Goal: Communication & Community: Share content

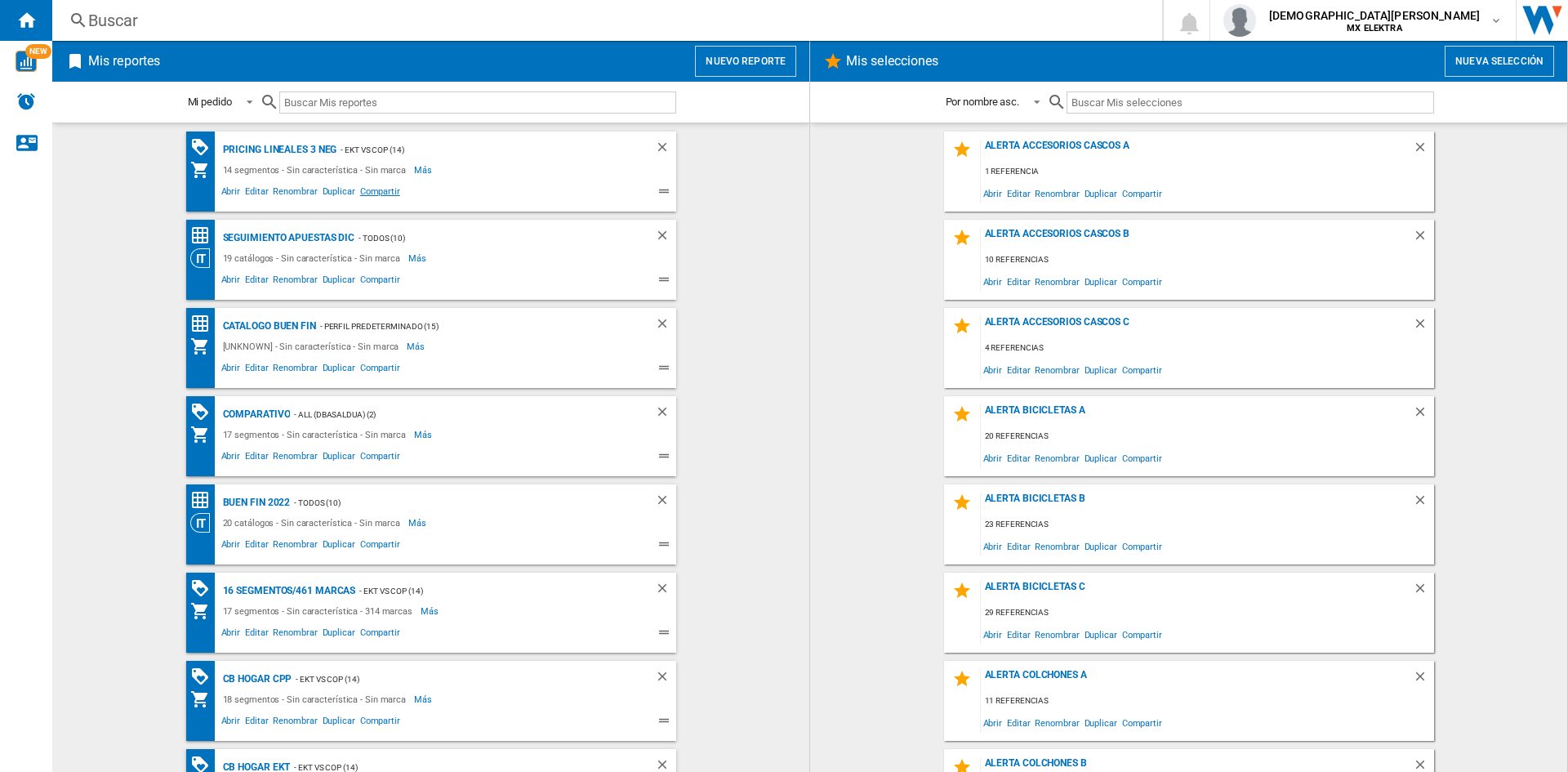
click at [370, 190] on span "Compartir" at bounding box center [380, 193] width 45 height 19
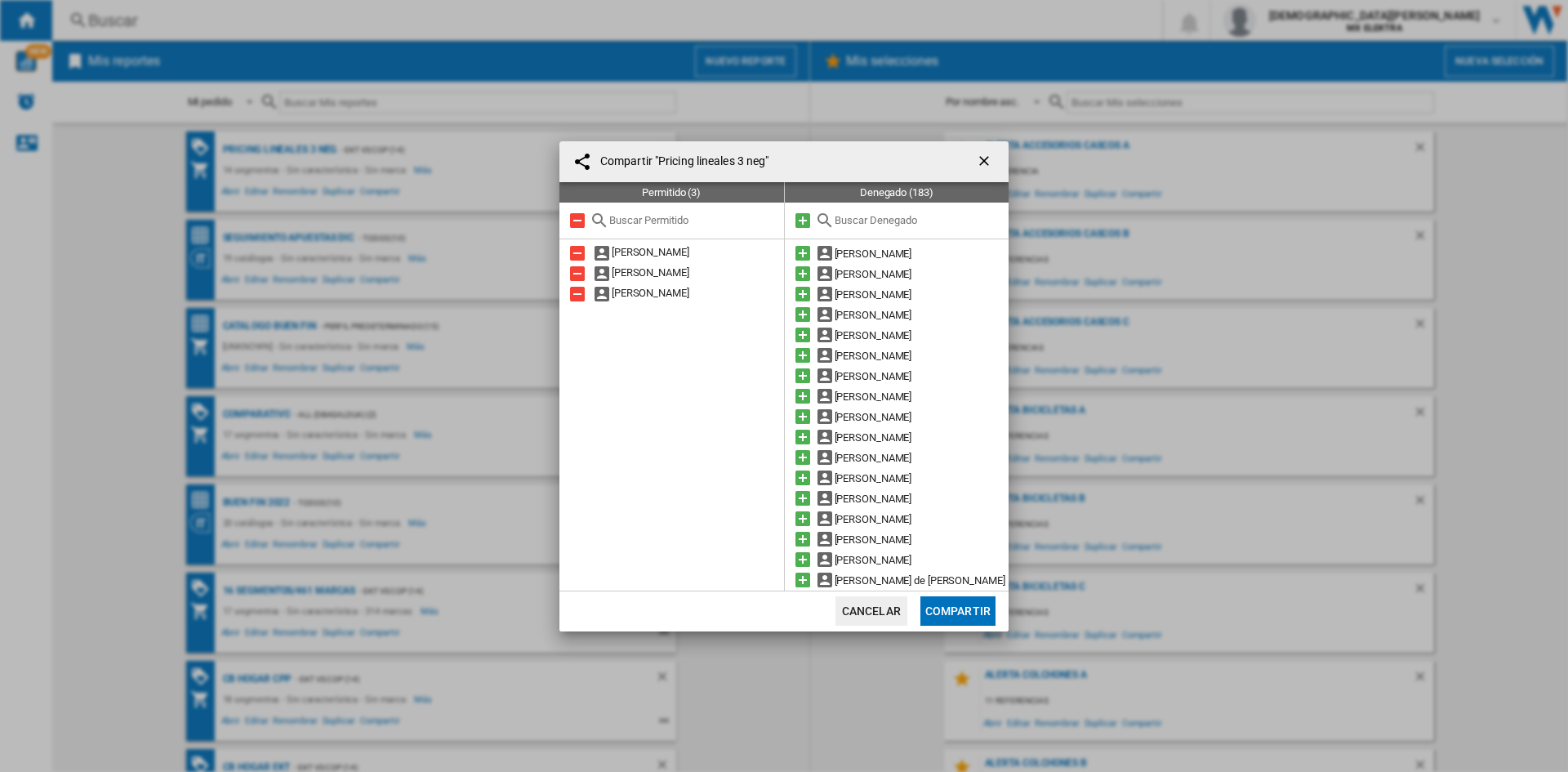
click at [864, 218] on input "text" at bounding box center [918, 220] width 166 height 13
type input "m"
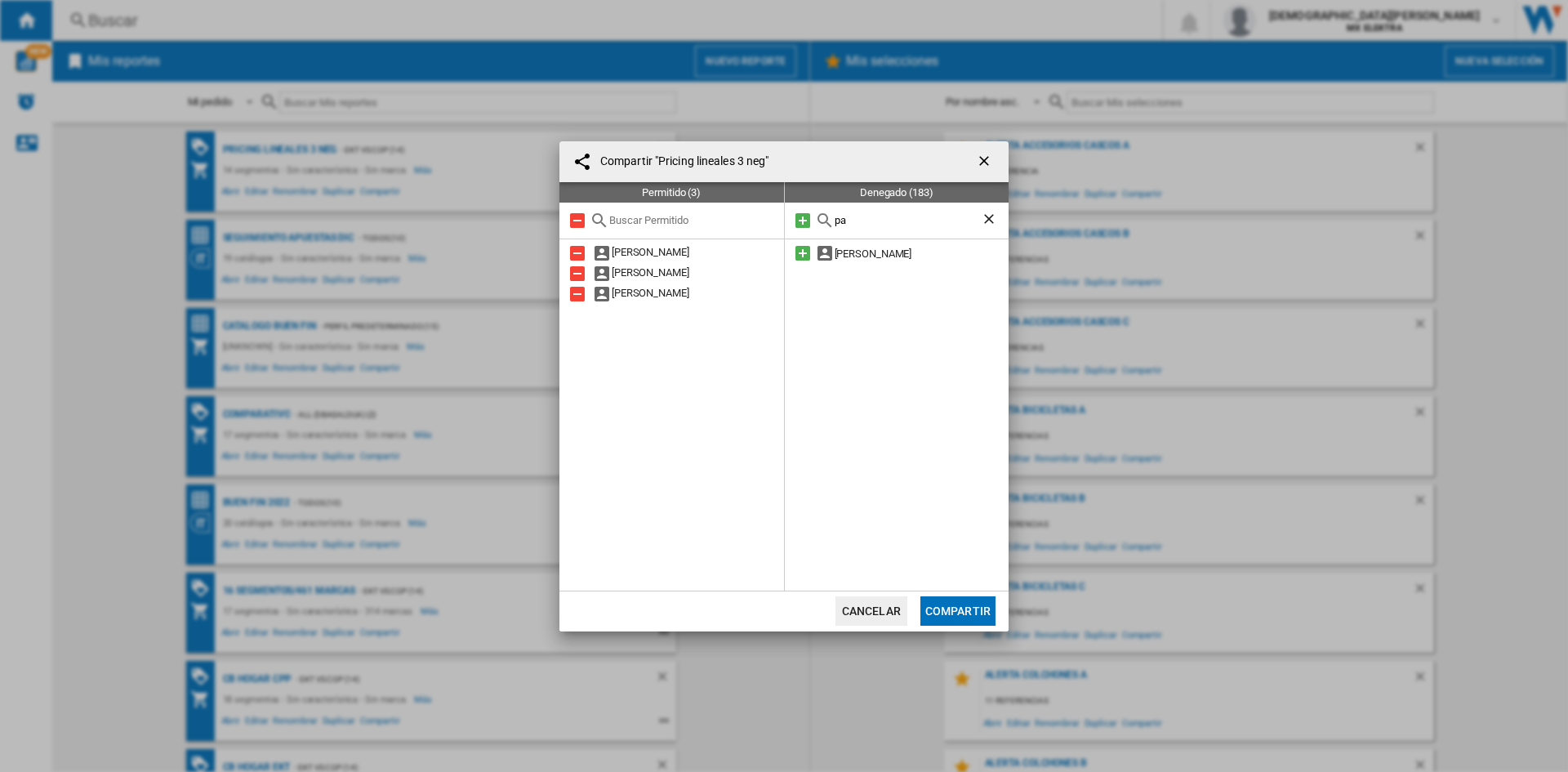
type input "p"
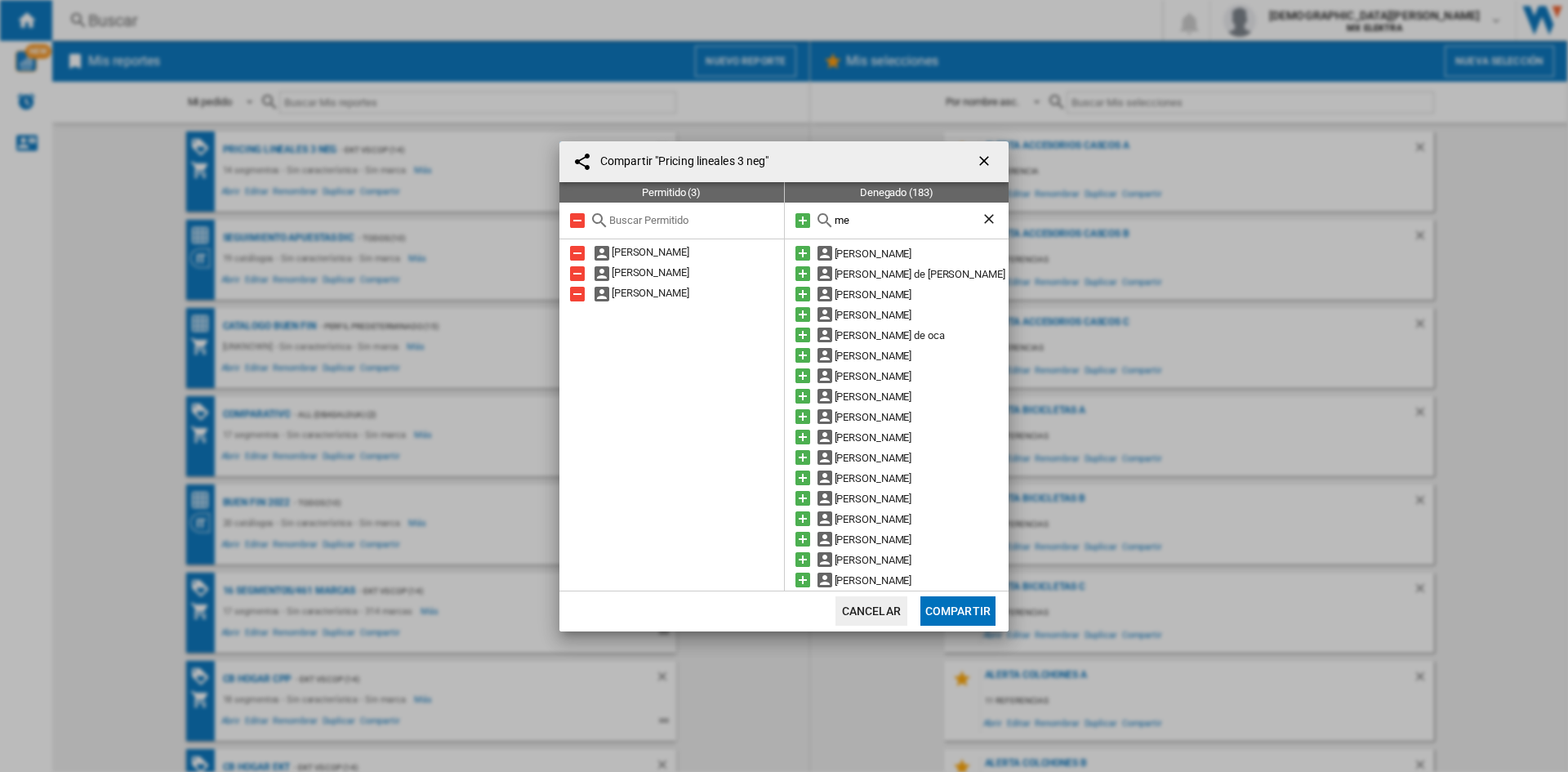
type input "m"
type input "d"
type input "c"
type input "m"
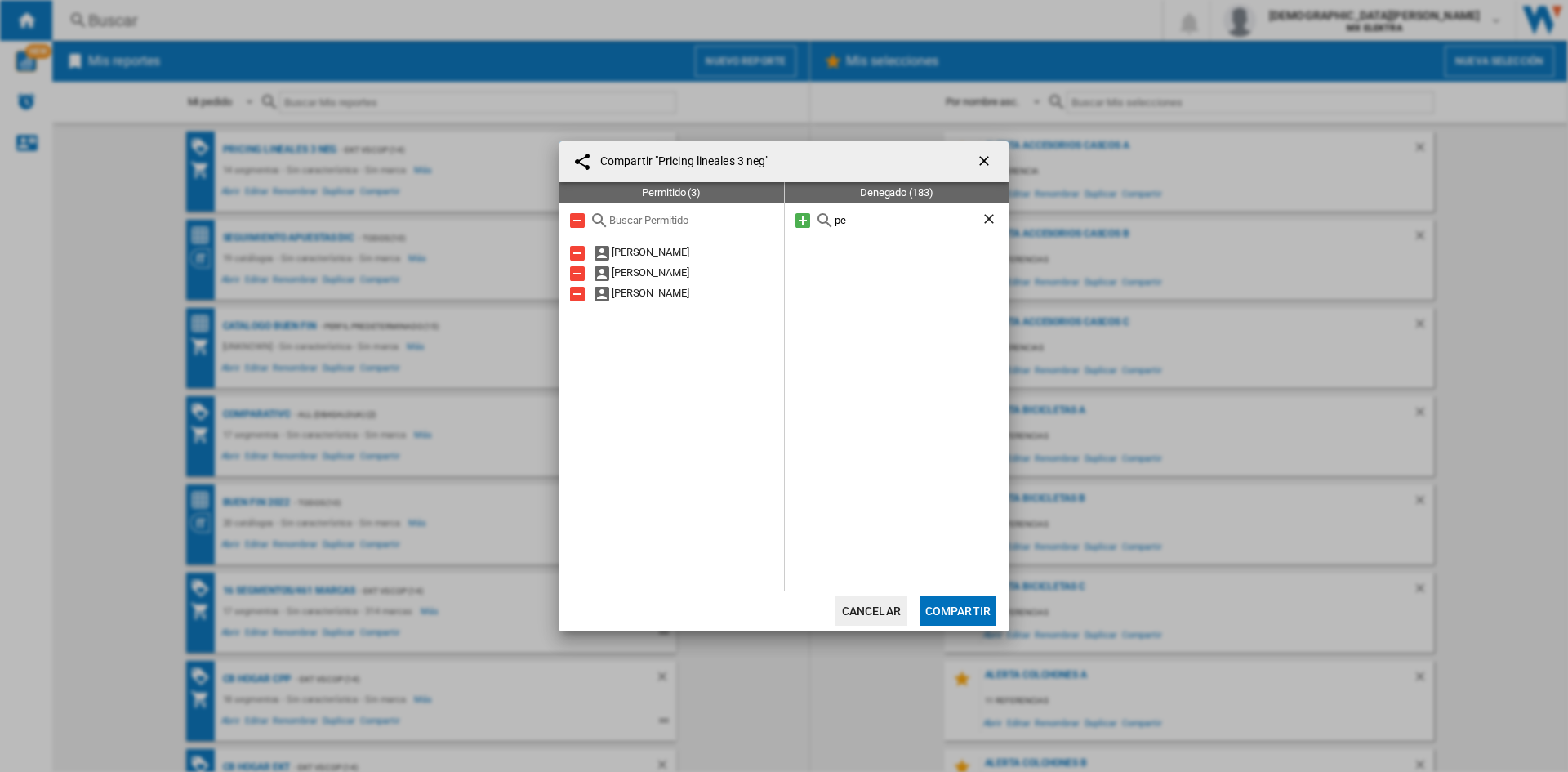
type input "p"
type input "h"
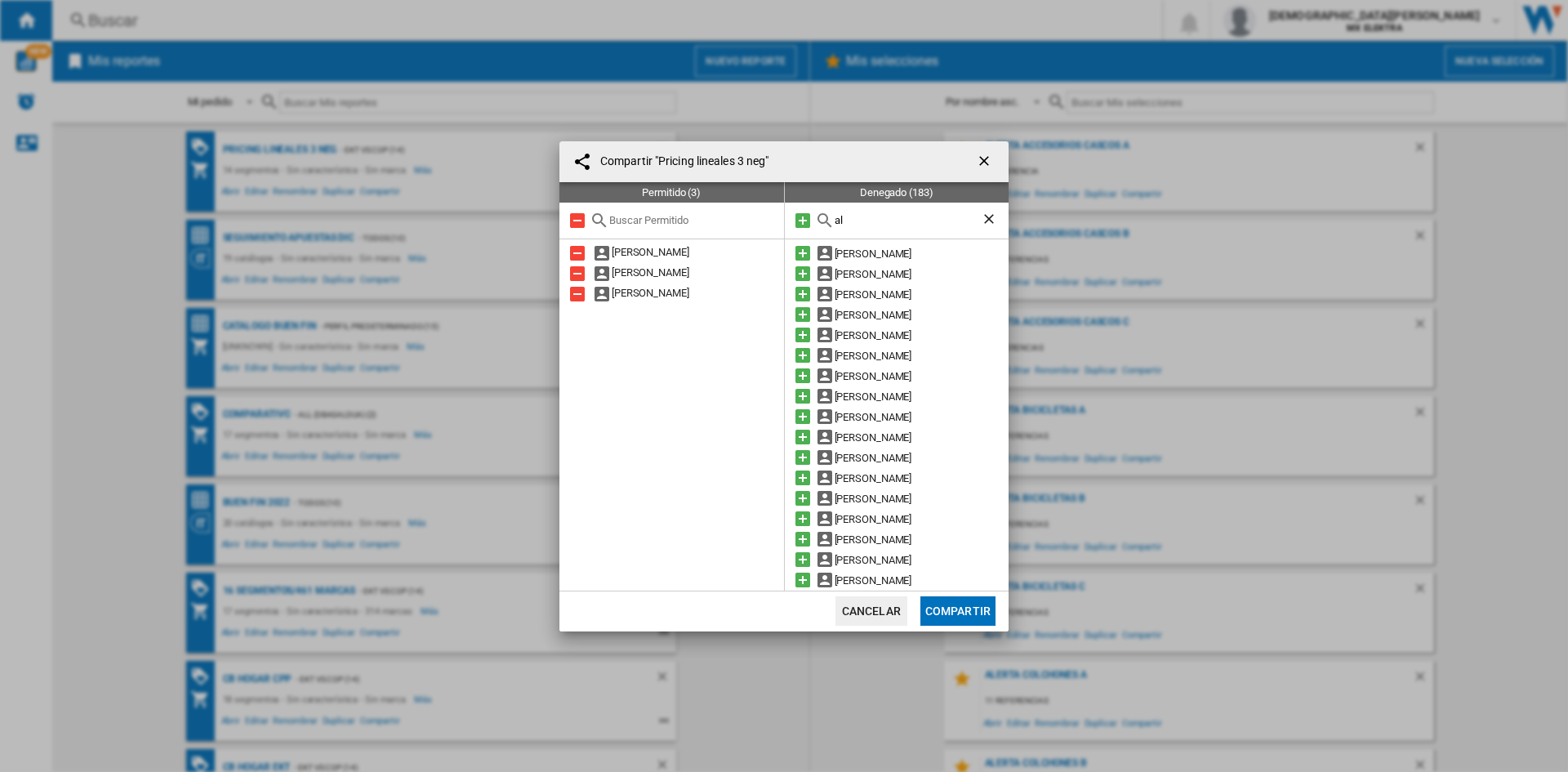
type input "a"
type input "m"
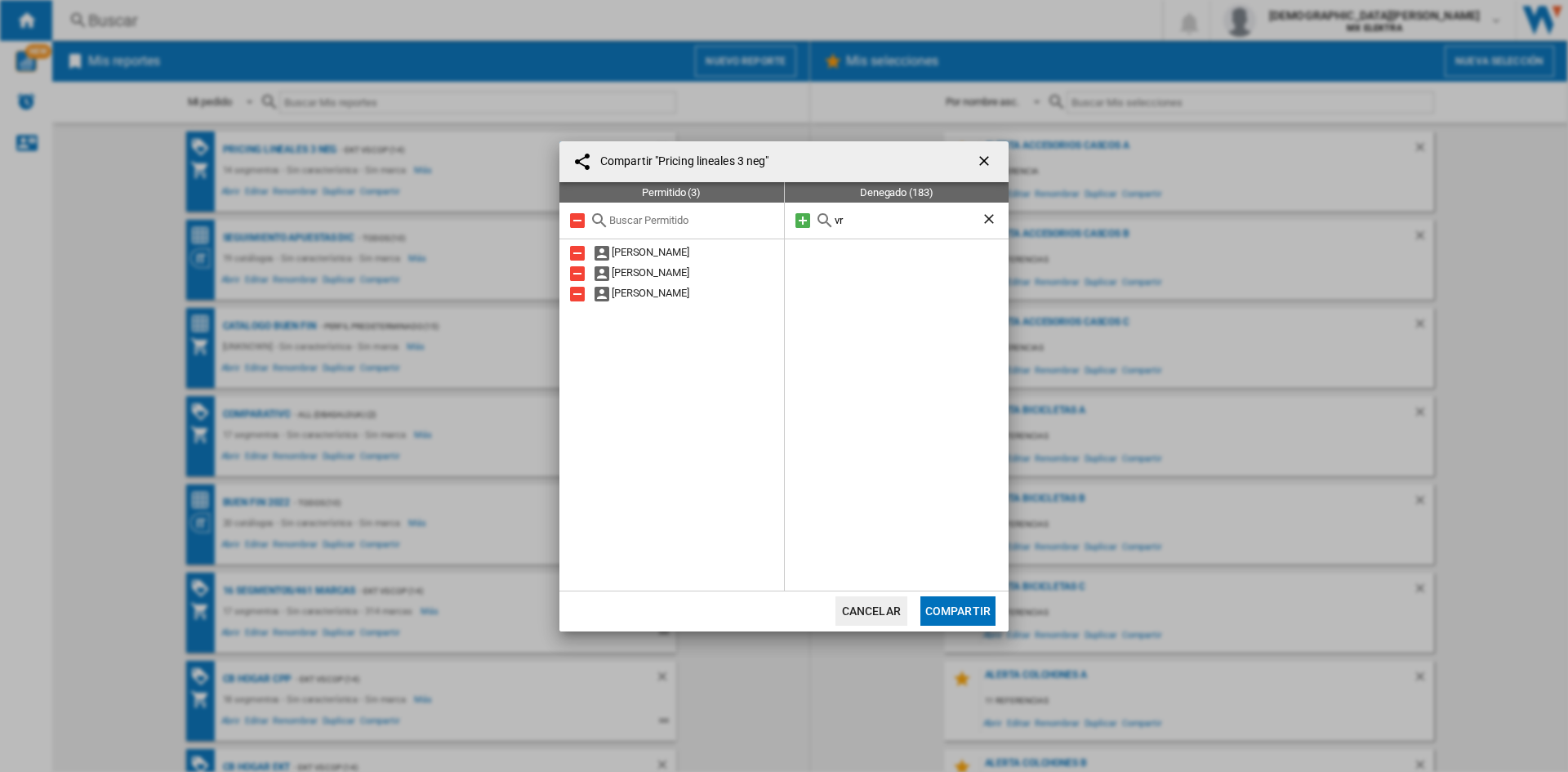
type input "v"
type input "b"
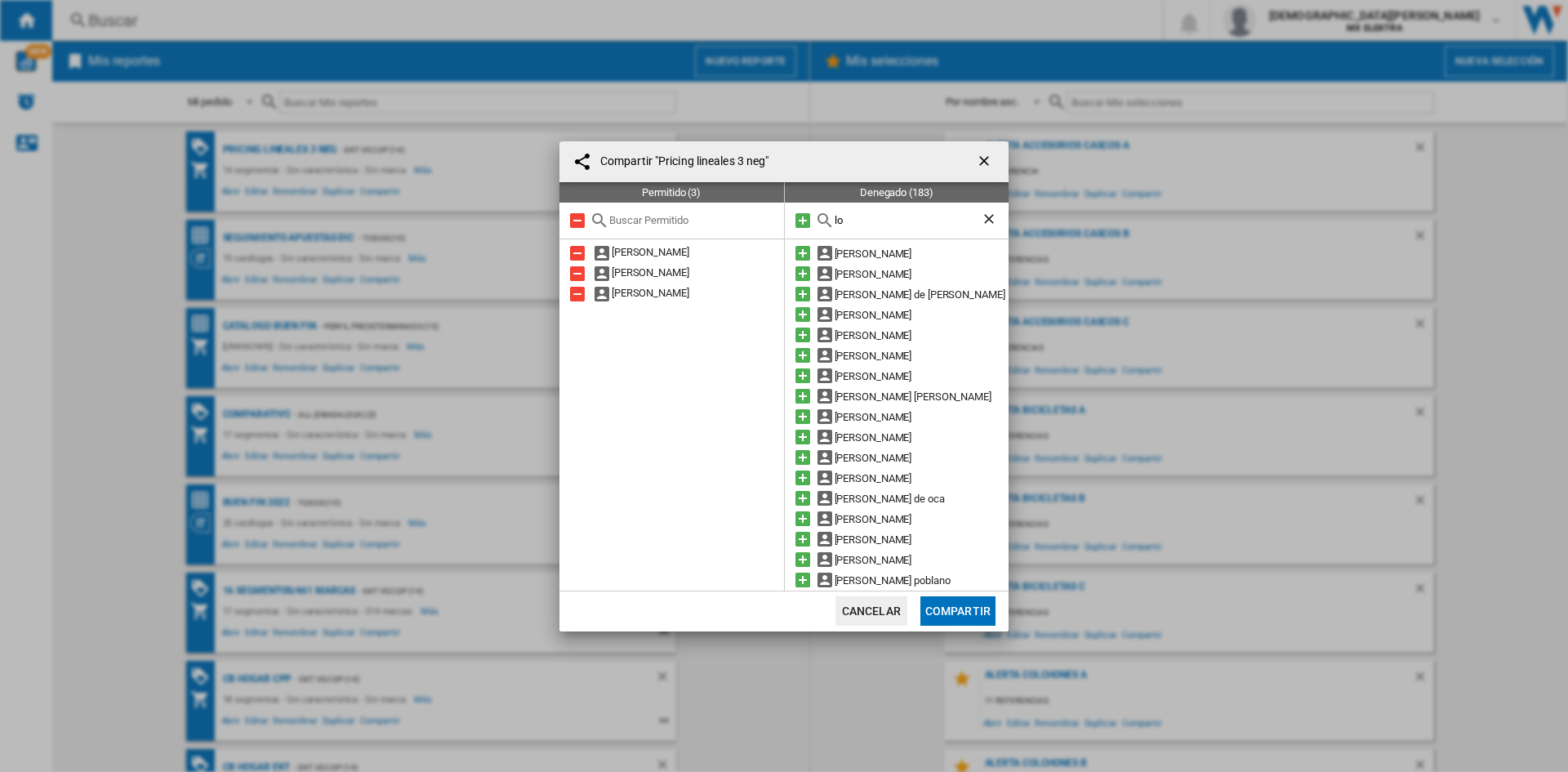
type input "l"
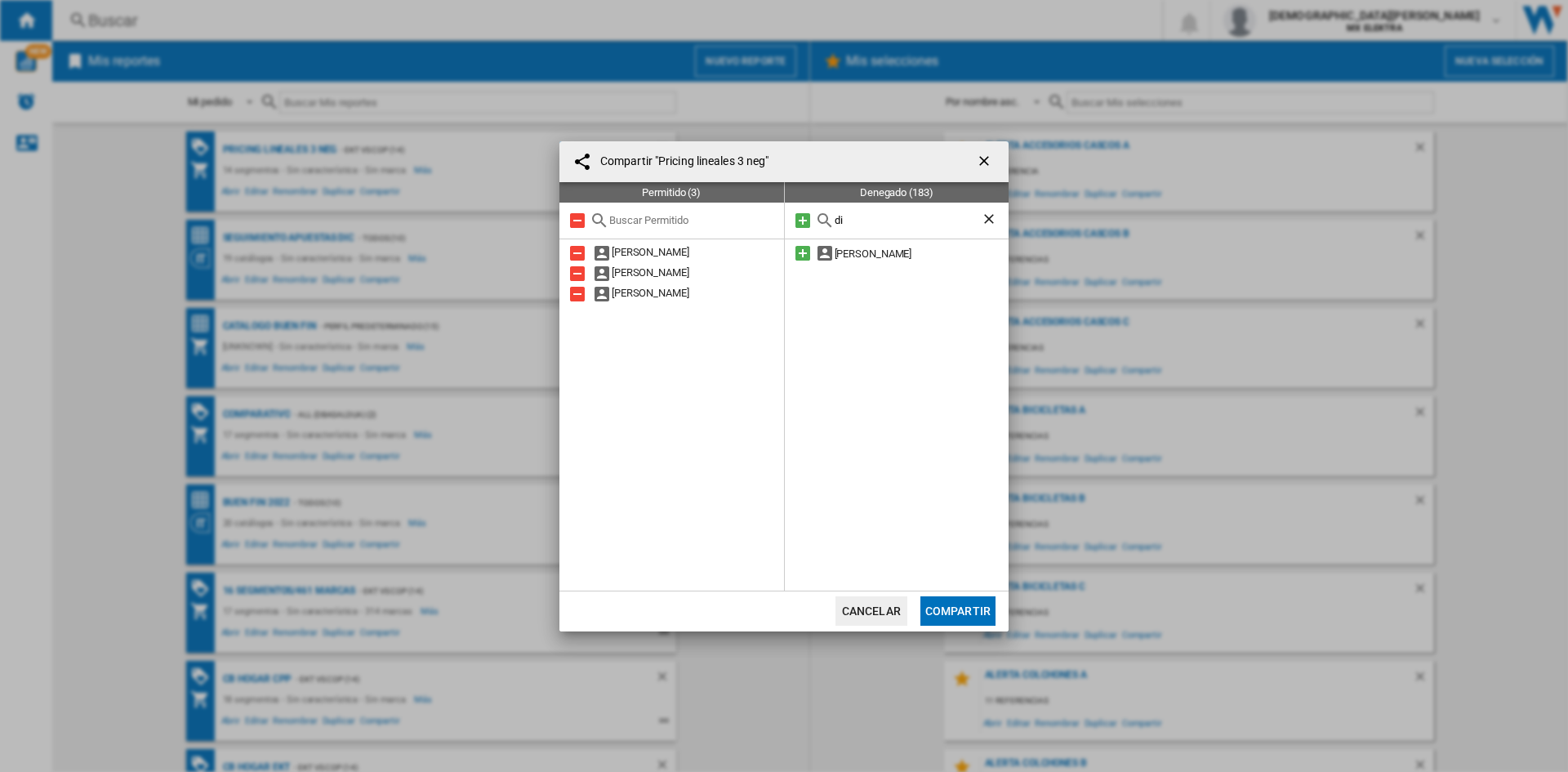
type input "d"
type input "[PERSON_NAME]"
click at [986, 160] on ng-md-icon "getI18NText('BUTTONS.CLOSE_DIALOG')" at bounding box center [986, 162] width 19 height 19
